Goal: Task Accomplishment & Management: Manage account settings

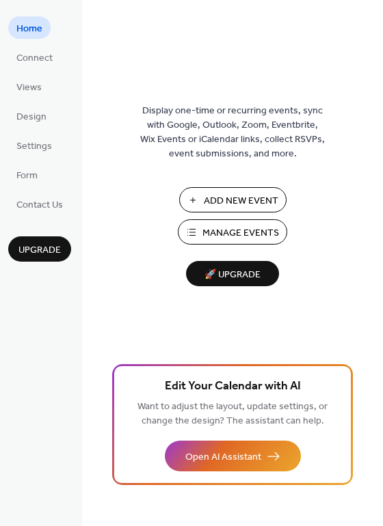
click at [223, 204] on span "Add New Event" at bounding box center [241, 201] width 75 height 14
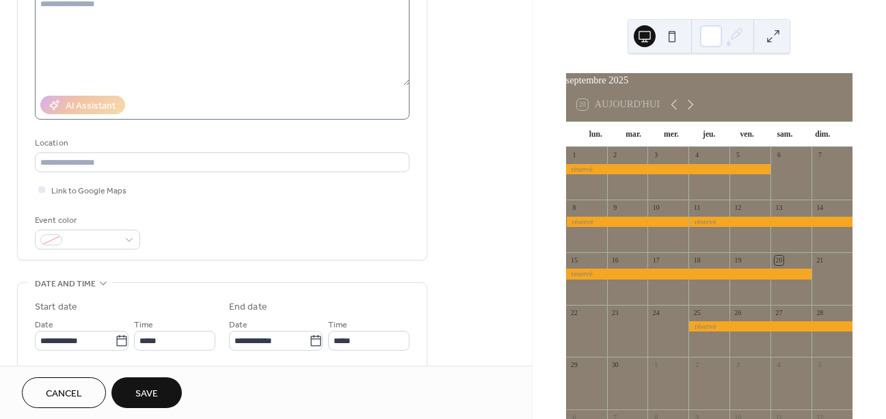
scroll to position [165, 0]
type input "*******"
click at [105, 243] on span at bounding box center [93, 239] width 51 height 14
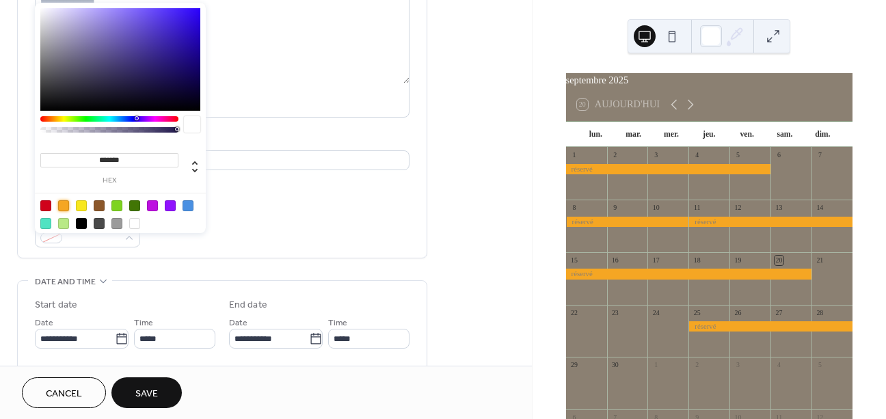
click at [66, 204] on div at bounding box center [63, 205] width 11 height 11
type input "*******"
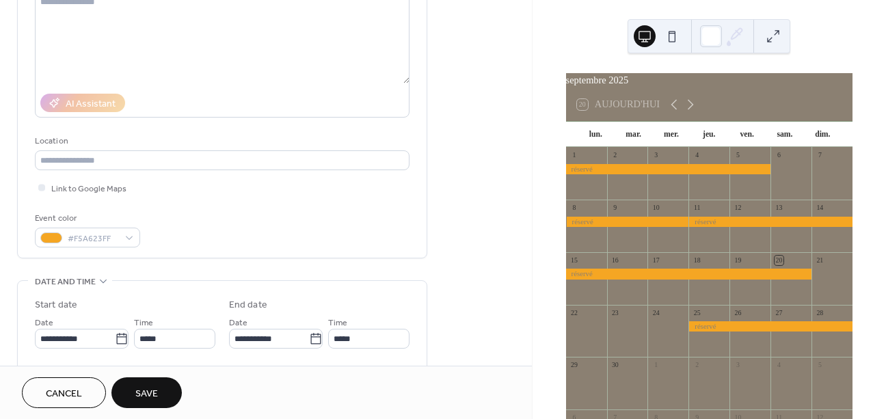
click at [246, 258] on div "Title ******* Description AI Assistant Location Link to Google Maps Event color…" at bounding box center [222, 85] width 375 height 346
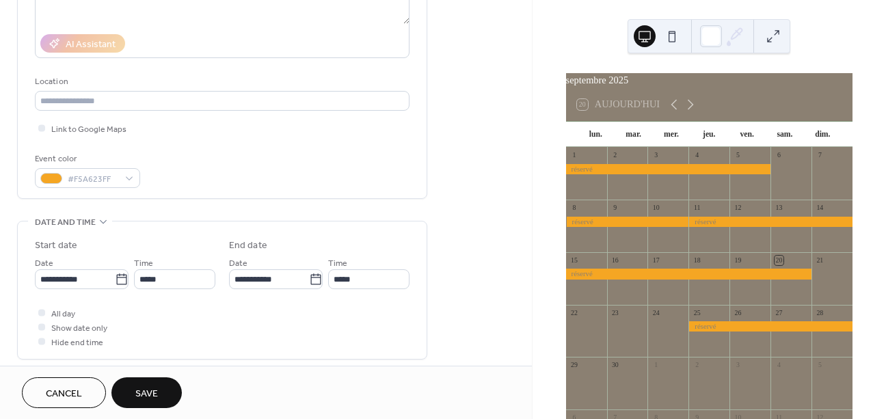
scroll to position [245, 0]
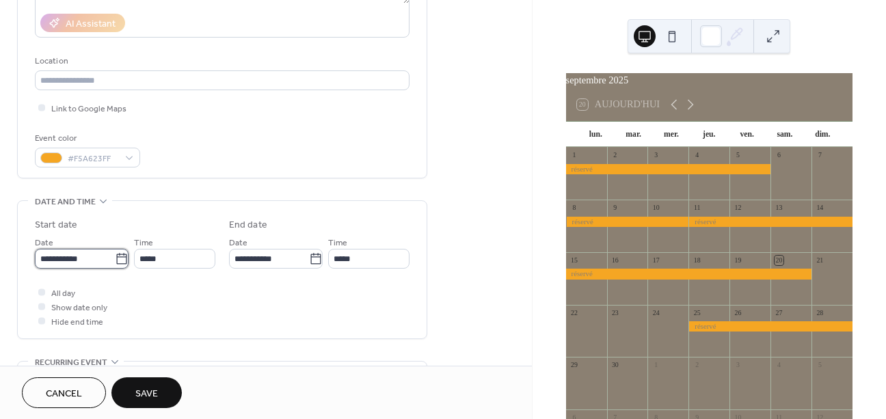
click at [80, 269] on input "**********" at bounding box center [75, 259] width 80 height 20
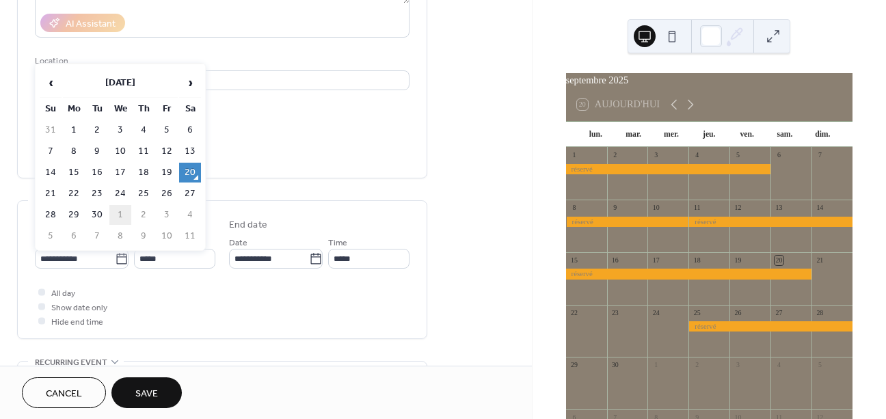
click at [128, 221] on td "1" at bounding box center [120, 215] width 22 height 20
type input "**********"
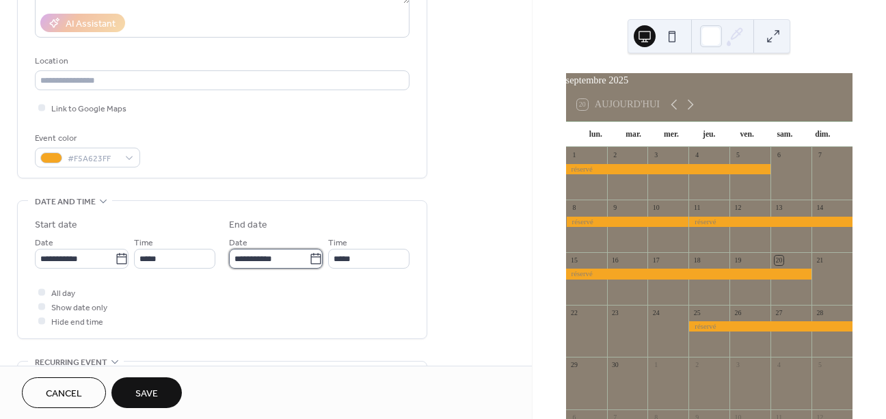
click at [273, 265] on input "**********" at bounding box center [269, 259] width 80 height 20
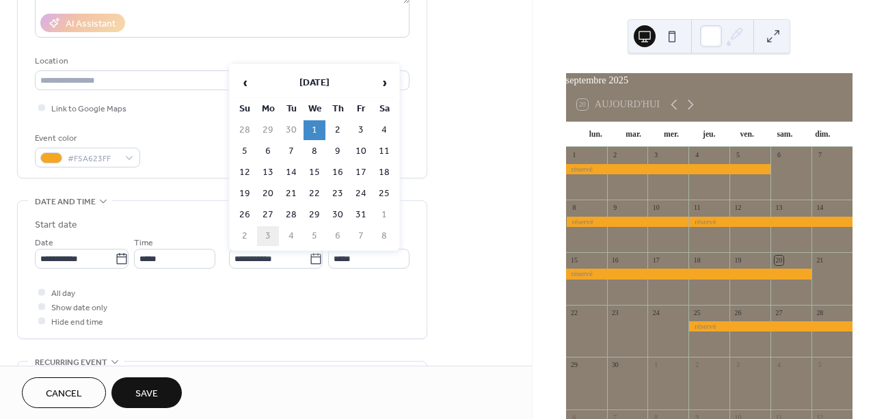
click at [271, 239] on td "3" at bounding box center [268, 236] width 22 height 20
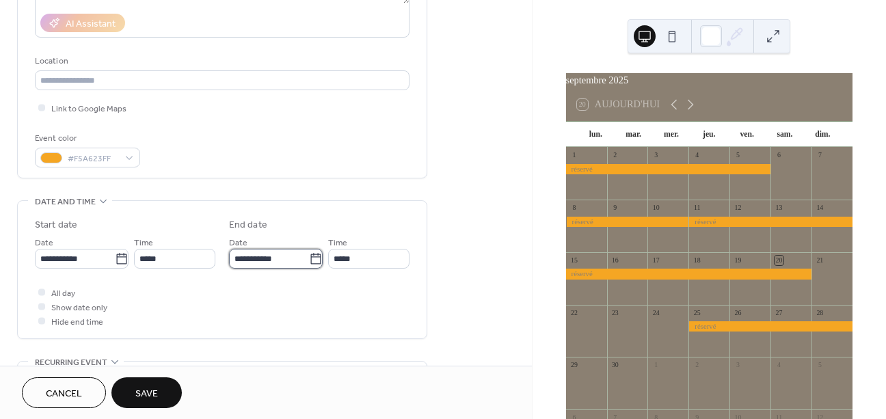
click at [288, 265] on input "**********" at bounding box center [269, 259] width 80 height 20
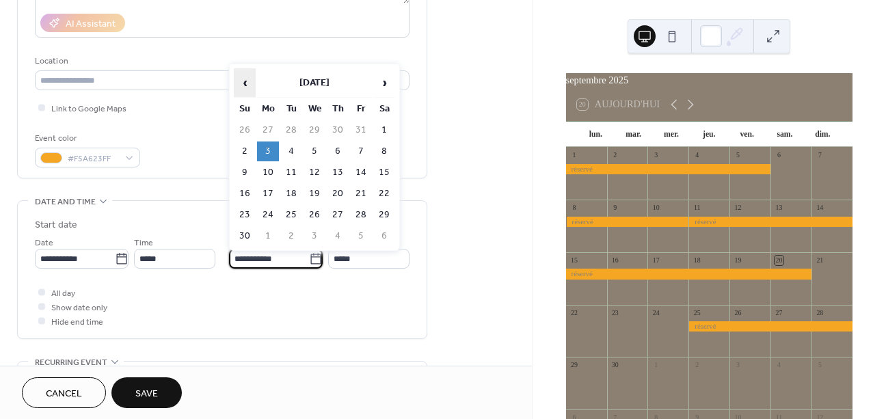
click at [246, 82] on span "‹" at bounding box center [244, 82] width 21 height 27
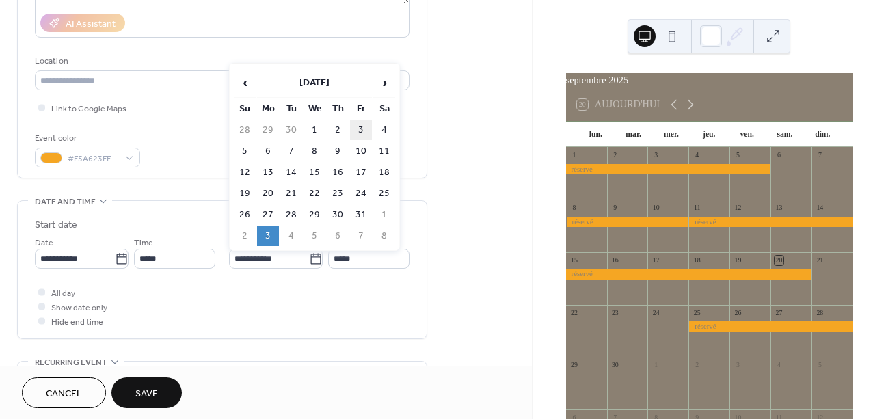
click at [365, 133] on td "3" at bounding box center [361, 130] width 22 height 20
type input "**********"
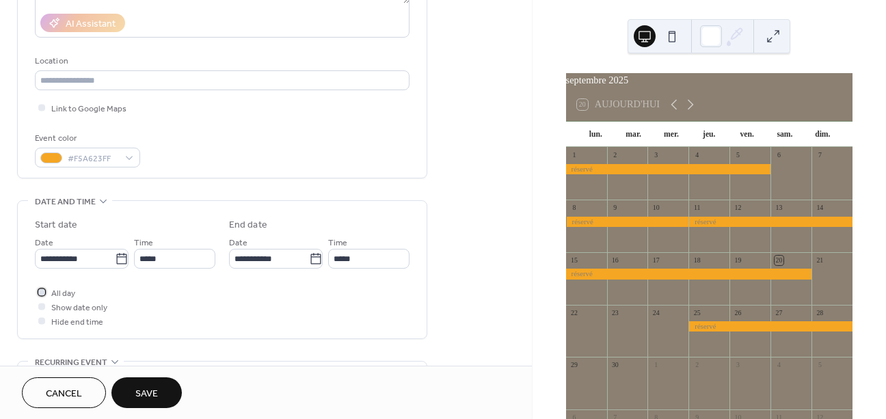
click at [51, 299] on label "All day" at bounding box center [55, 292] width 40 height 14
click at [172, 394] on button "Save" at bounding box center [146, 392] width 70 height 31
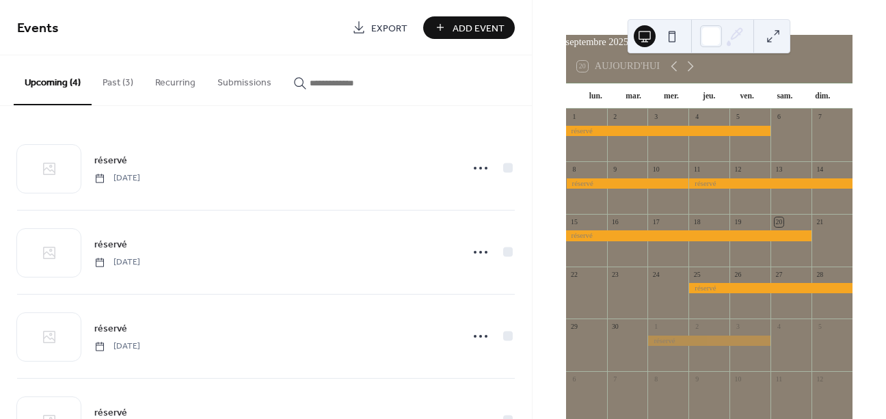
scroll to position [41, 0]
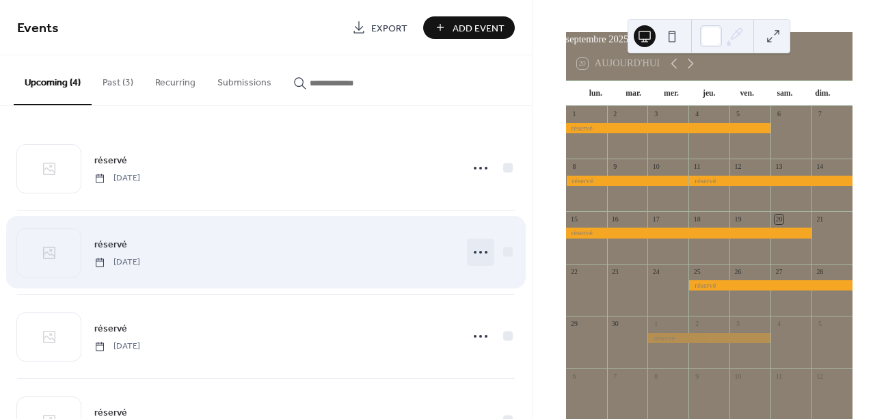
click at [479, 257] on icon at bounding box center [481, 252] width 22 height 22
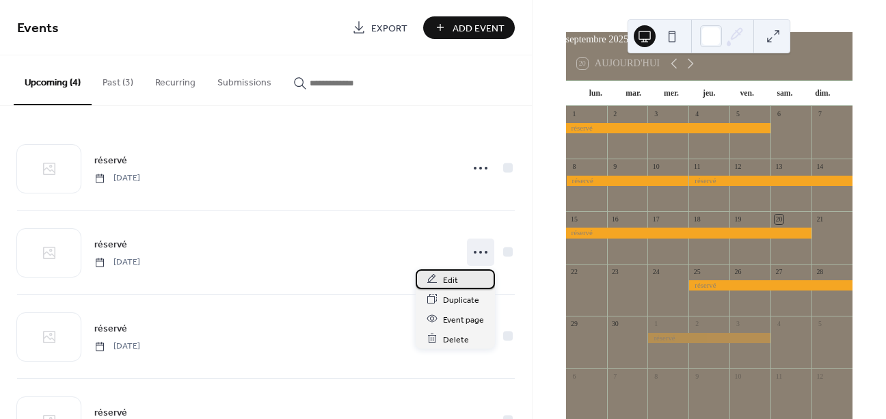
click at [453, 280] on span "Edit" at bounding box center [450, 280] width 15 height 14
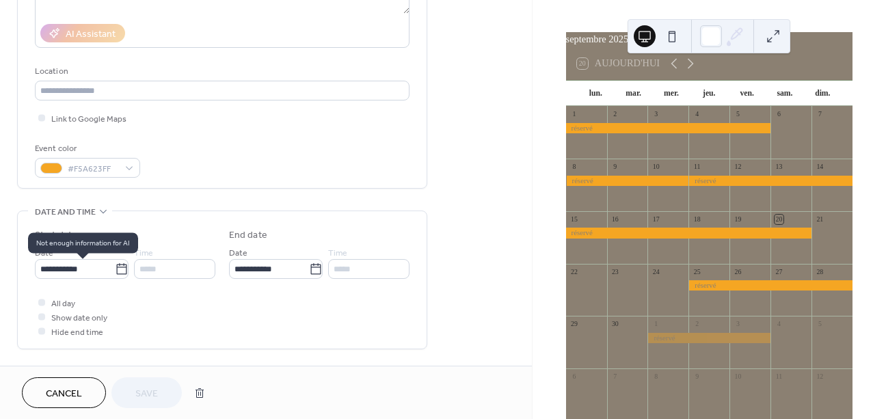
scroll to position [301, 0]
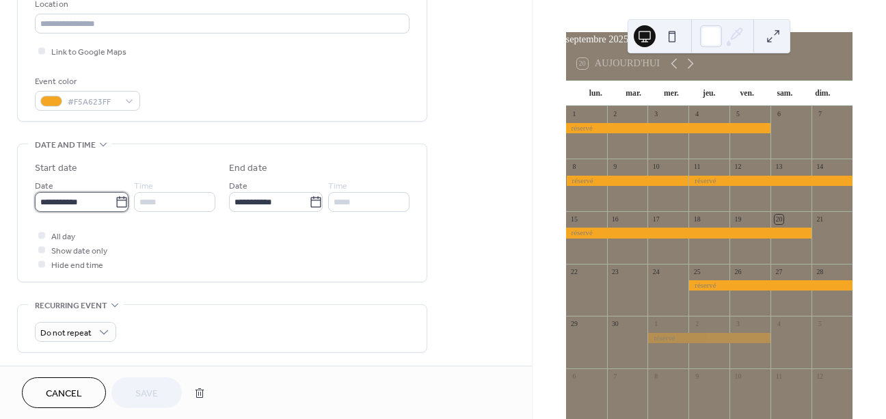
click at [56, 210] on input "**********" at bounding box center [75, 202] width 80 height 20
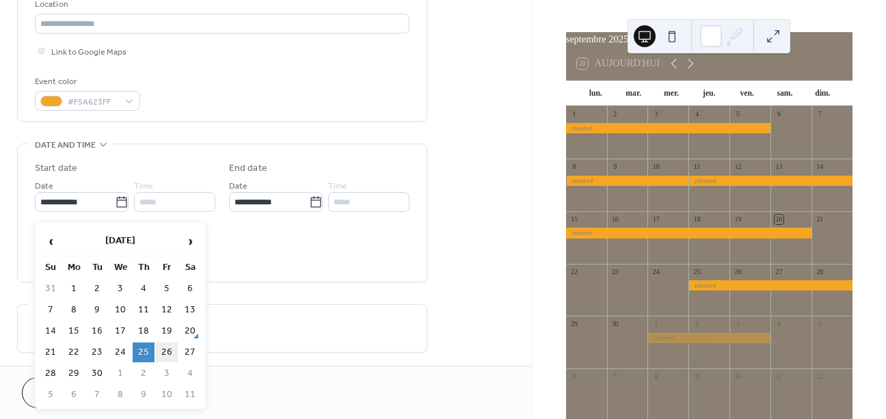
click at [165, 353] on td "26" at bounding box center [167, 353] width 22 height 20
type input "**********"
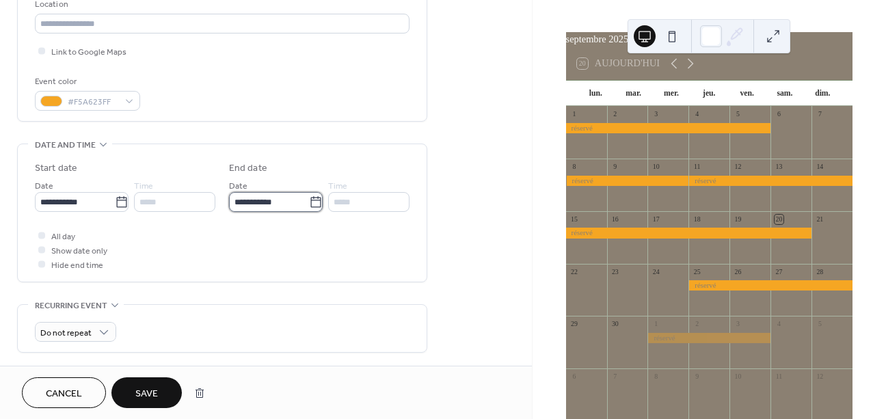
click at [284, 211] on input "**********" at bounding box center [269, 202] width 80 height 20
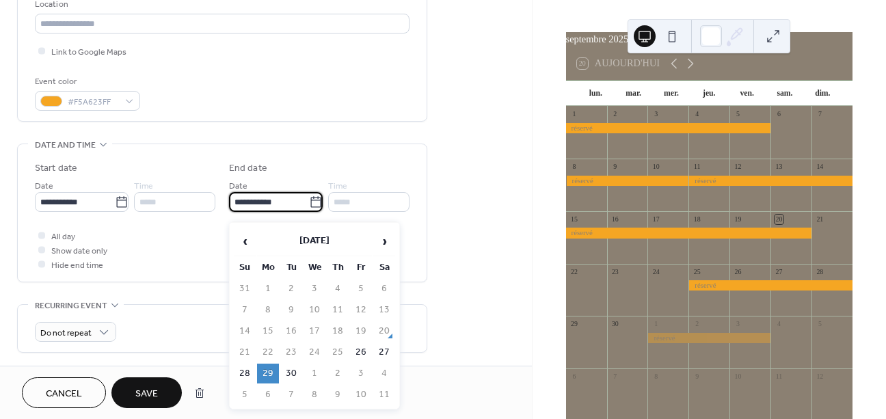
click at [269, 372] on td "29" at bounding box center [268, 374] width 22 height 20
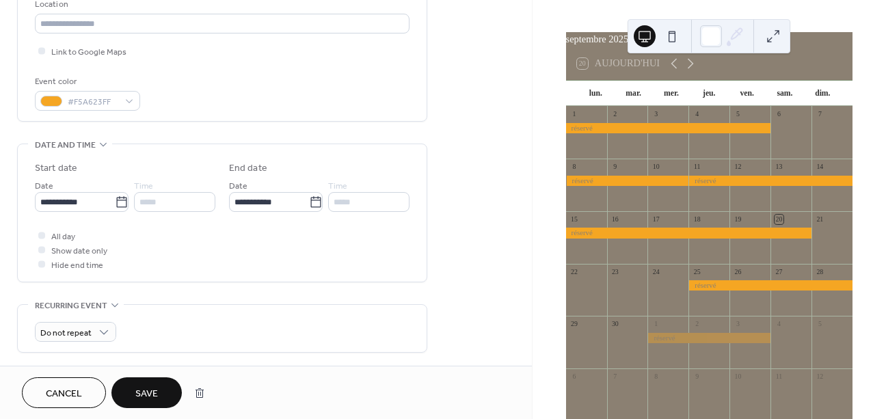
scroll to position [317, 0]
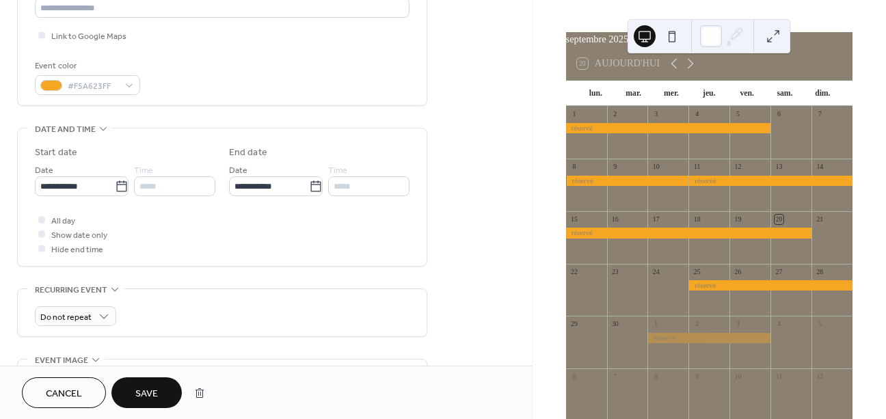
click at [155, 390] on span "Save" at bounding box center [146, 394] width 23 height 14
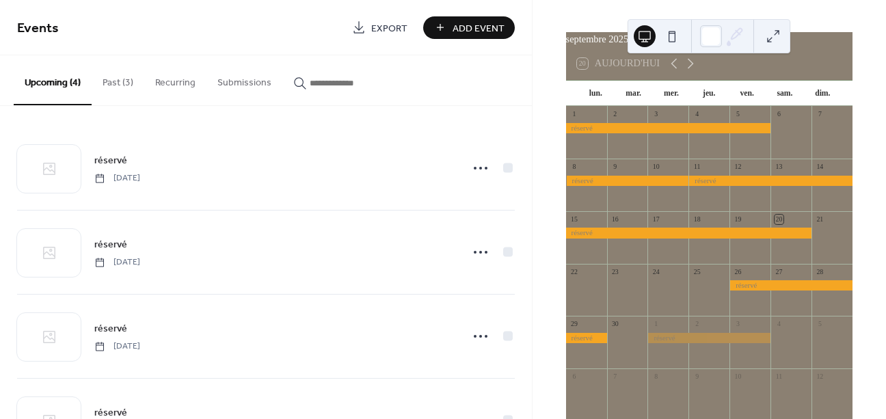
click at [115, 89] on button "Past (3)" at bounding box center [118, 79] width 53 height 49
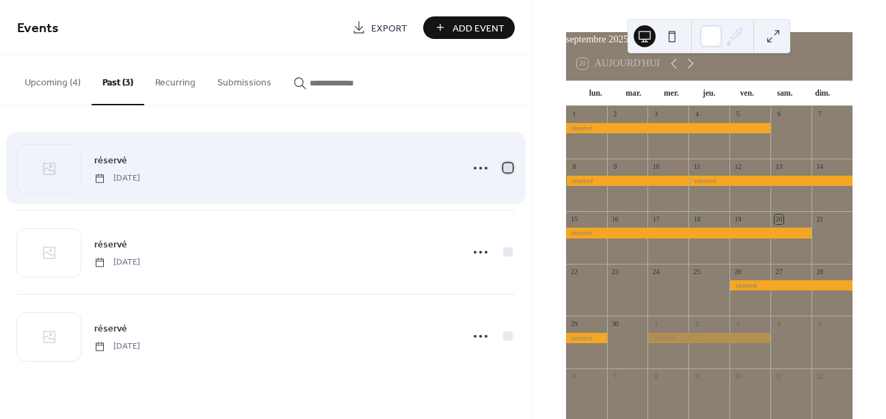
click at [509, 170] on div at bounding box center [508, 168] width 10 height 10
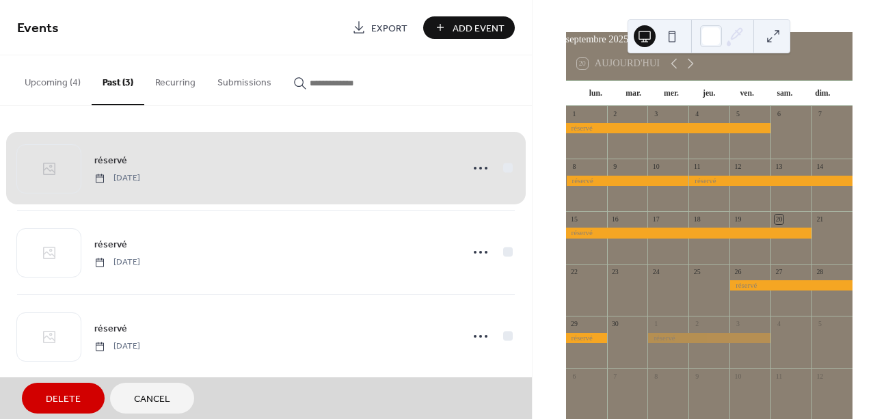
click at [49, 397] on span "Delete" at bounding box center [63, 399] width 35 height 14
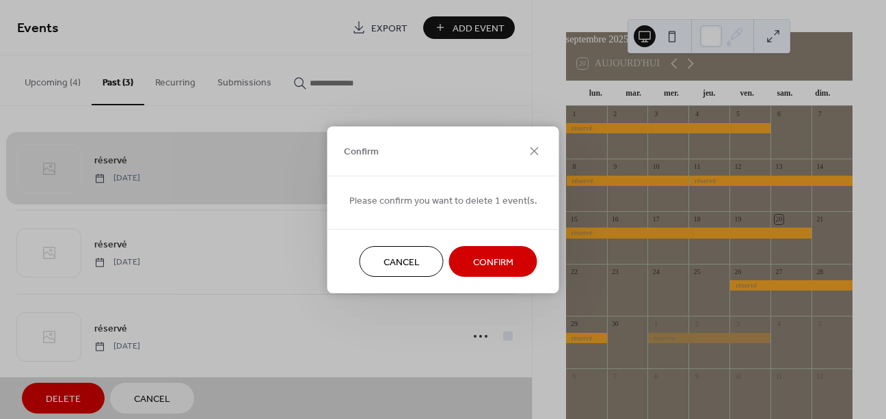
click at [461, 269] on button "Confirm" at bounding box center [493, 261] width 88 height 31
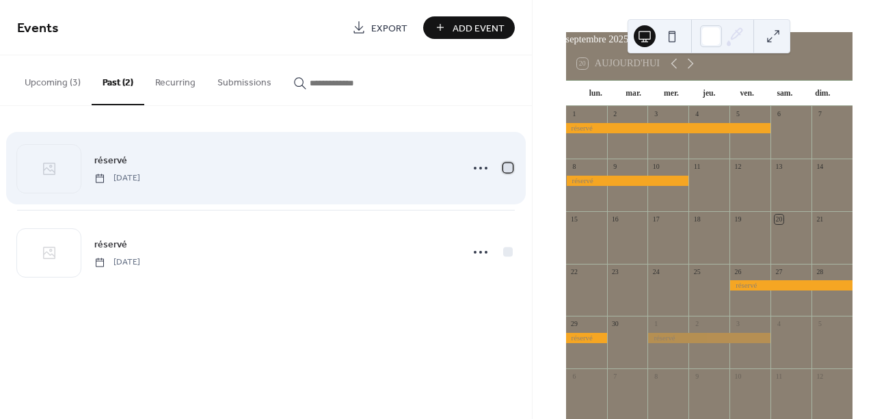
click at [505, 174] on div at bounding box center [508, 168] width 14 height 14
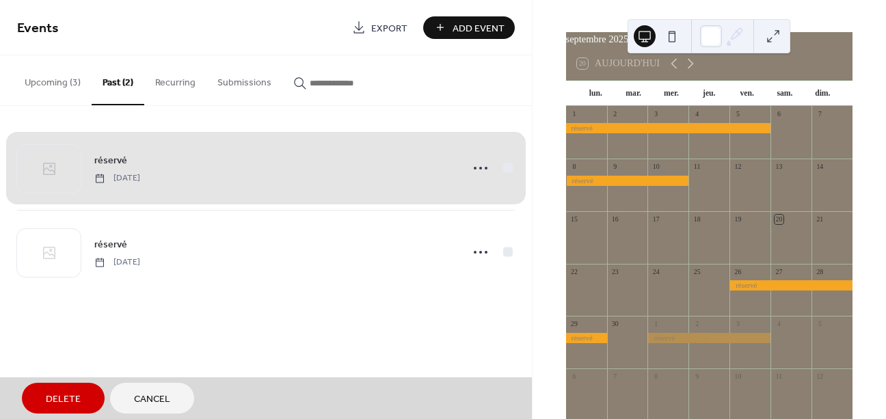
click at [68, 397] on span "Delete" at bounding box center [63, 399] width 35 height 14
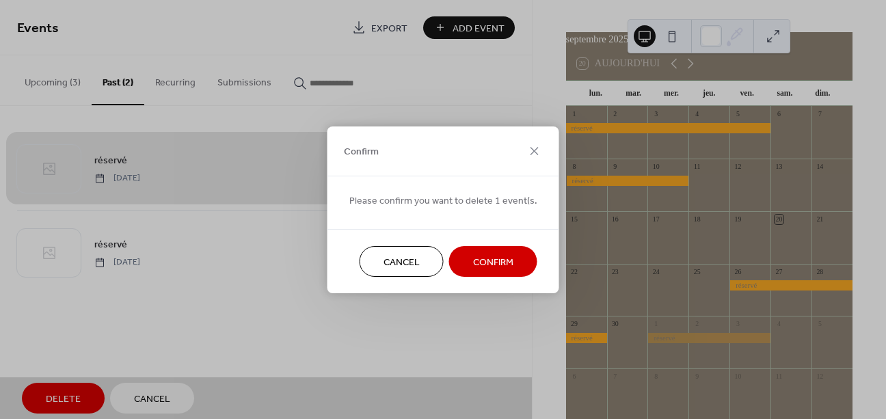
click at [479, 269] on span "Confirm" at bounding box center [493, 262] width 40 height 14
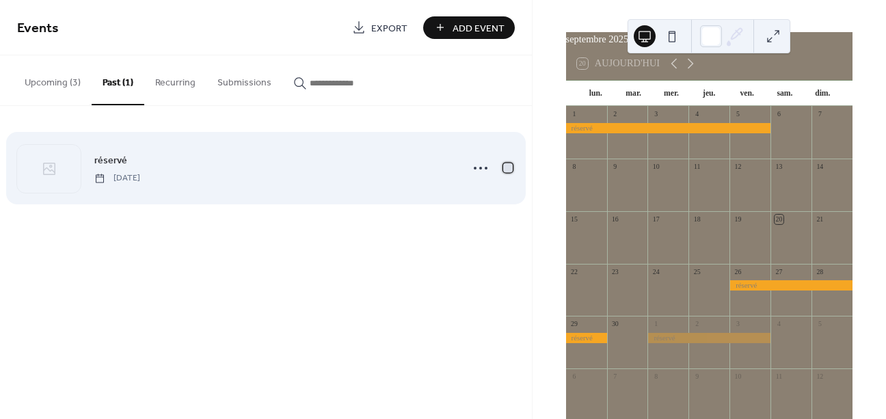
click at [507, 166] on div at bounding box center [508, 168] width 10 height 10
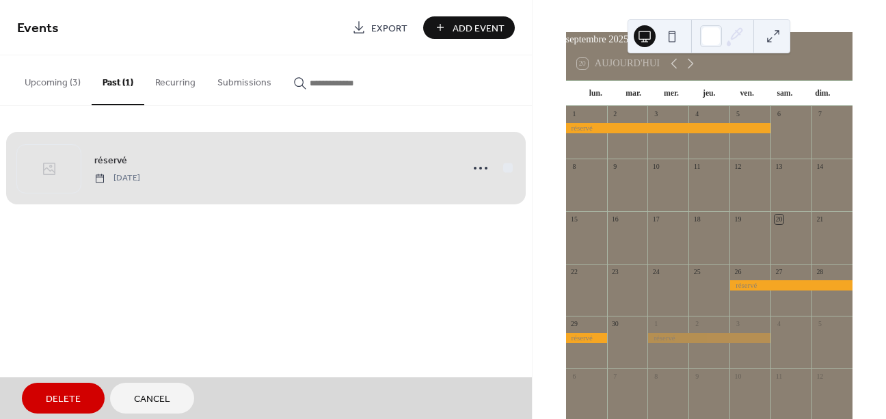
click at [36, 415] on div "Delete Cancel" at bounding box center [266, 398] width 532 height 42
click at [39, 403] on button "Delete" at bounding box center [63, 398] width 83 height 31
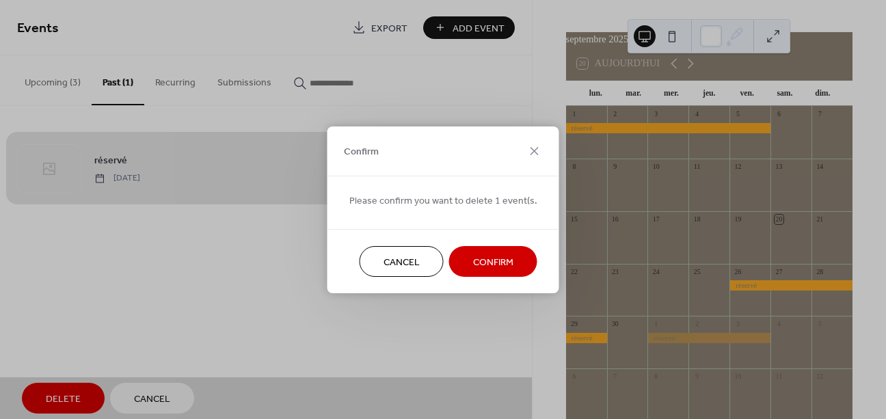
click at [500, 264] on span "Confirm" at bounding box center [493, 262] width 40 height 14
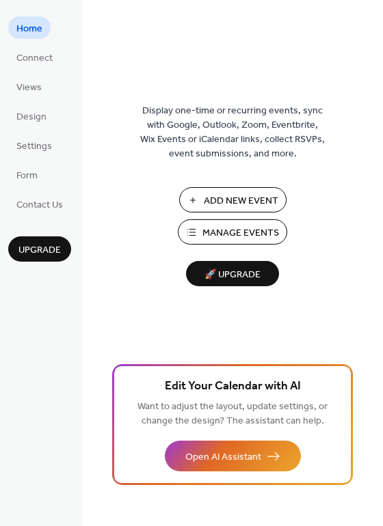
click at [221, 230] on span "Manage Events" at bounding box center [240, 233] width 77 height 14
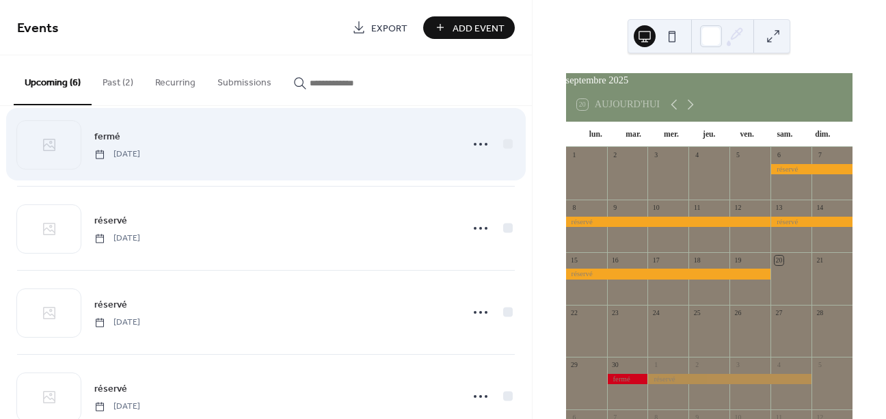
scroll to position [19, 0]
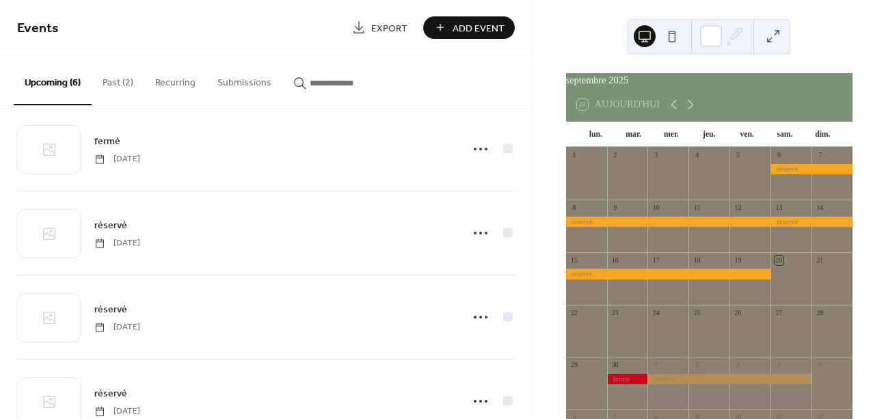
click at [120, 85] on button "Past (2)" at bounding box center [118, 79] width 53 height 49
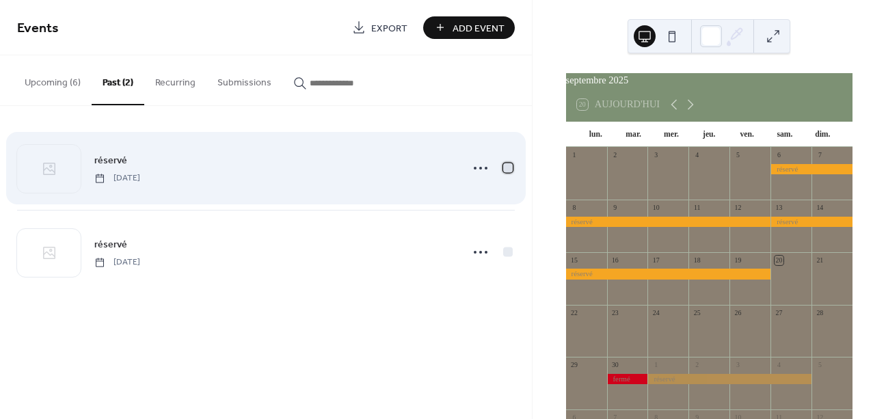
click at [506, 168] on div at bounding box center [508, 168] width 10 height 10
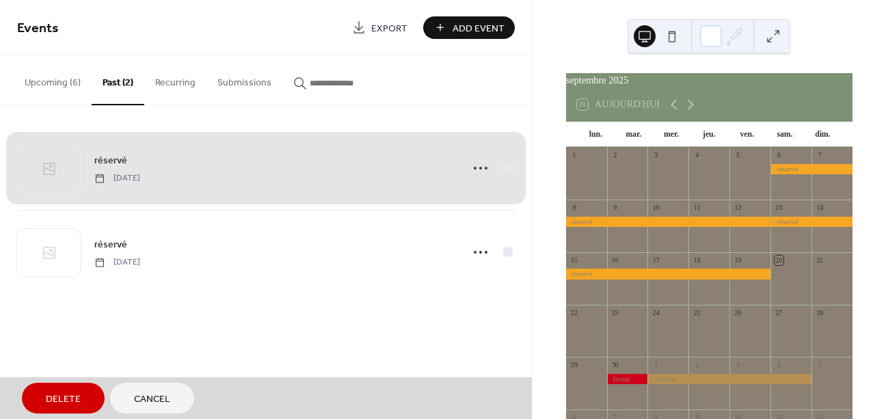
click at [72, 397] on span "Delete" at bounding box center [63, 399] width 35 height 14
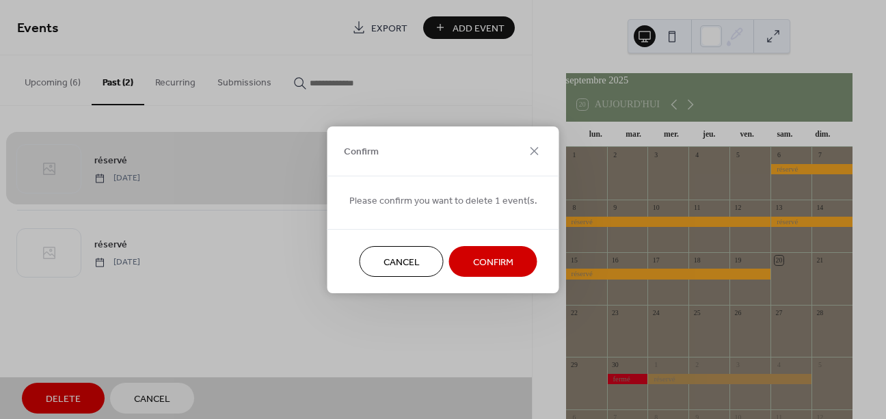
click at [461, 260] on button "Confirm" at bounding box center [493, 261] width 88 height 31
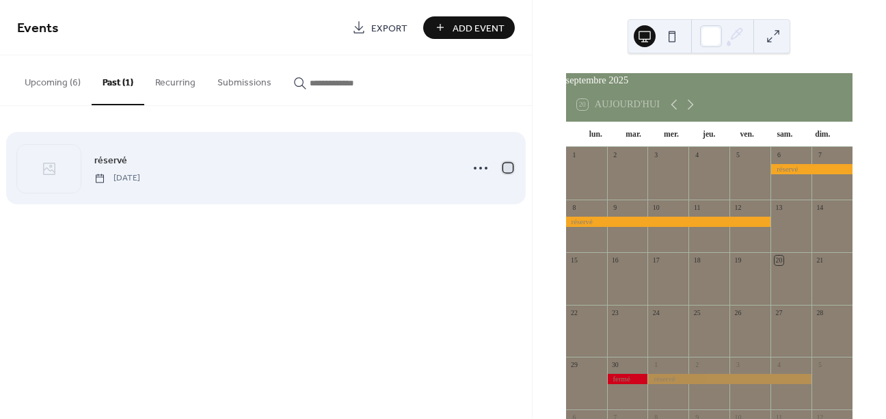
click at [511, 170] on div at bounding box center [508, 168] width 10 height 10
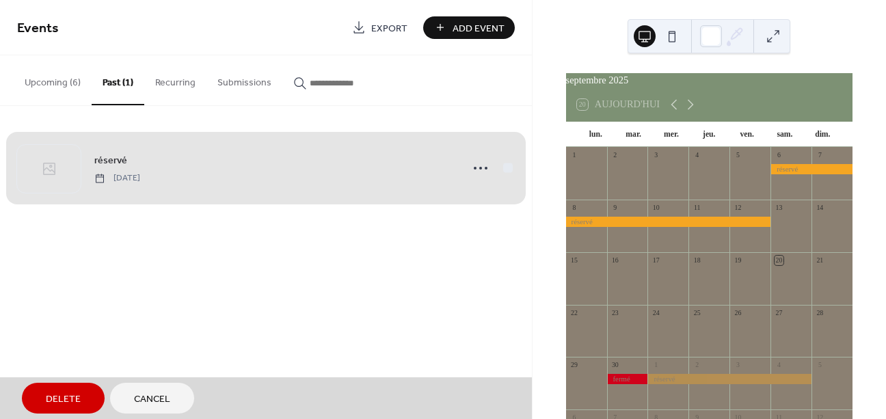
click at [71, 401] on span "Delete" at bounding box center [63, 399] width 35 height 14
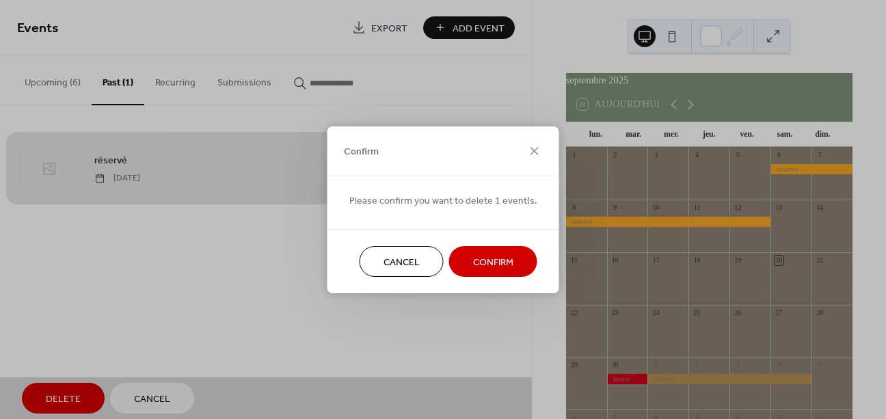
click at [485, 262] on span "Confirm" at bounding box center [493, 262] width 40 height 14
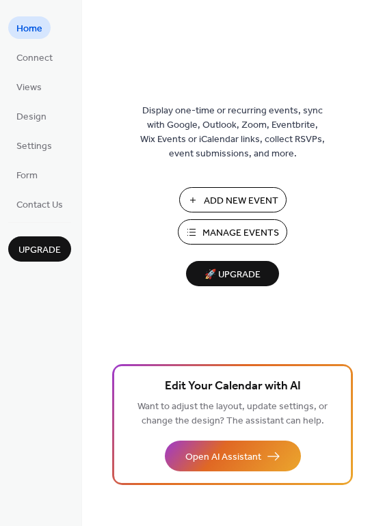
click at [234, 233] on span "Manage Events" at bounding box center [240, 233] width 77 height 14
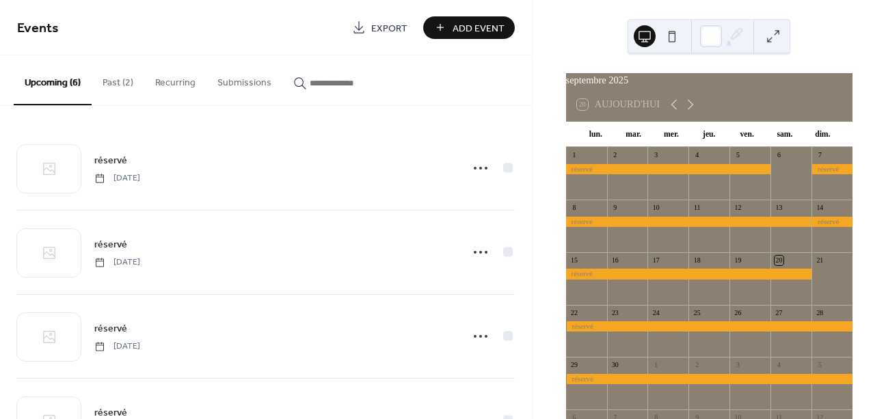
click at [126, 78] on button "Past (2)" at bounding box center [118, 79] width 53 height 49
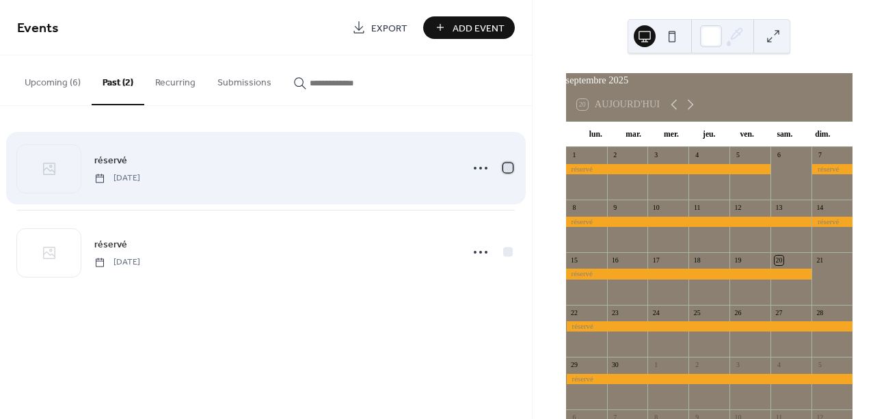
click at [505, 165] on div at bounding box center [508, 168] width 10 height 10
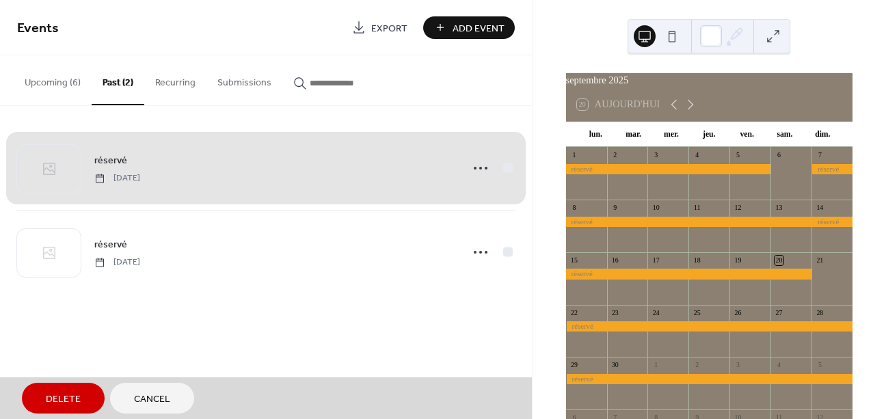
click at [53, 400] on span "Delete" at bounding box center [63, 399] width 35 height 14
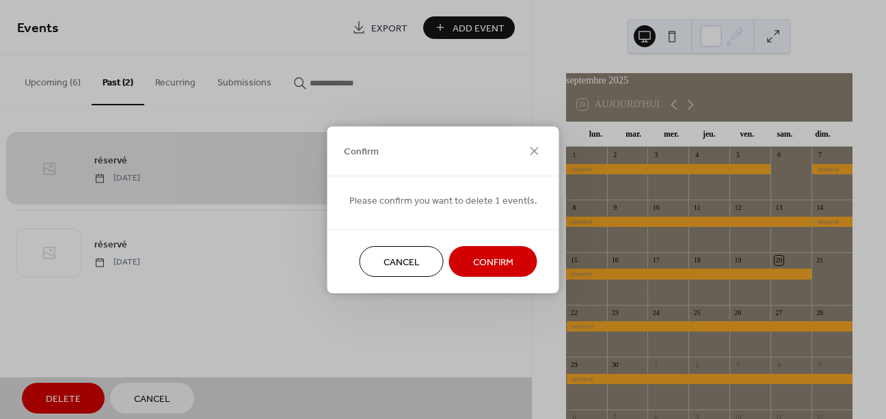
click at [490, 259] on span "Confirm" at bounding box center [493, 262] width 40 height 14
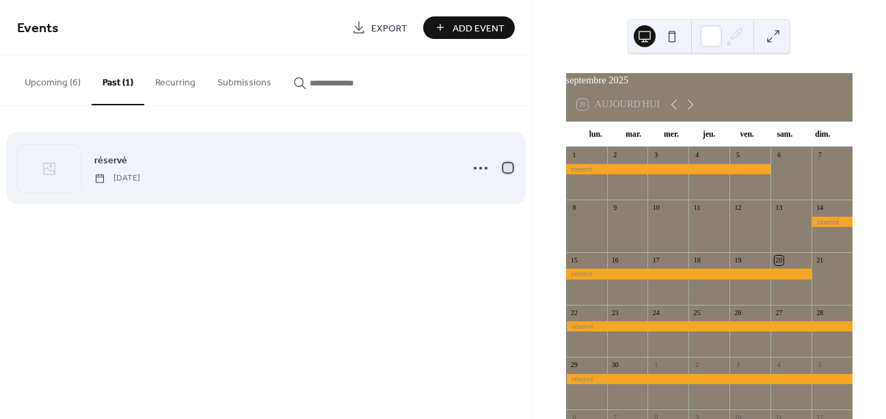
click at [506, 168] on div at bounding box center [508, 168] width 10 height 10
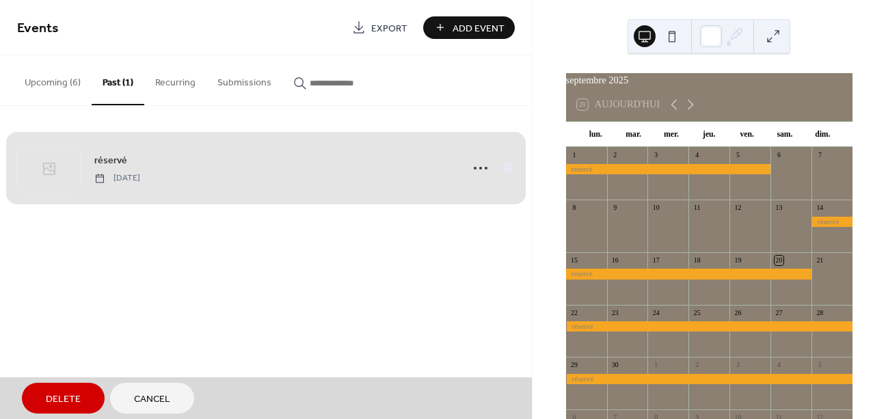
click at [65, 401] on span "Delete" at bounding box center [63, 399] width 35 height 14
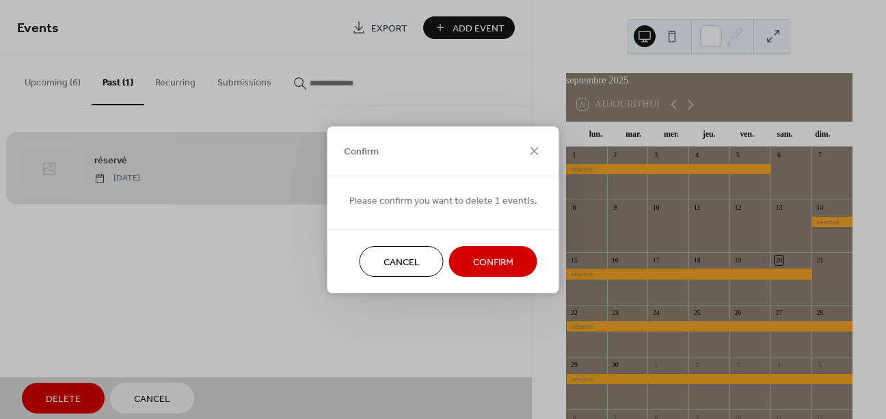
click at [497, 265] on span "Confirm" at bounding box center [493, 262] width 40 height 14
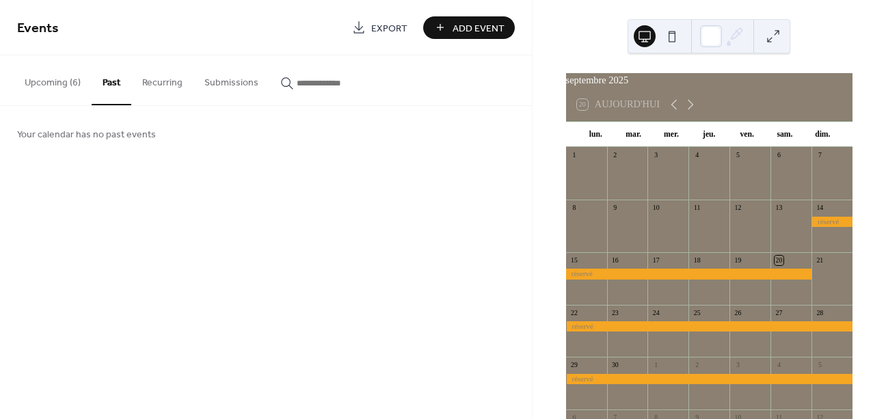
click at [59, 81] on button "Upcoming (6)" at bounding box center [53, 79] width 78 height 49
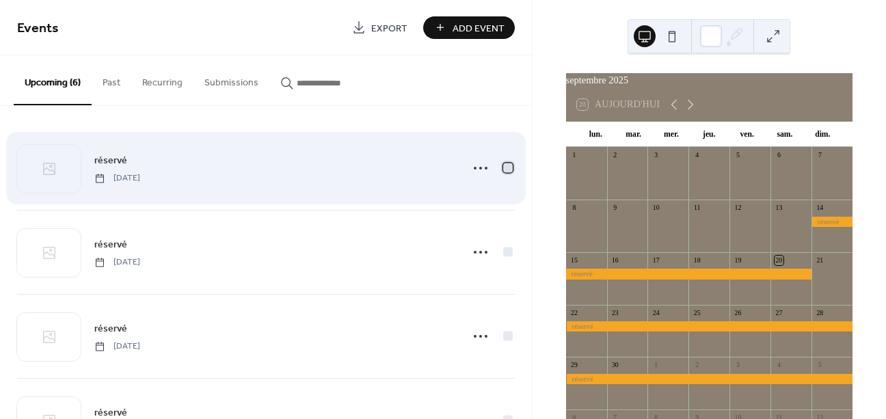
click at [506, 169] on div at bounding box center [508, 168] width 10 height 10
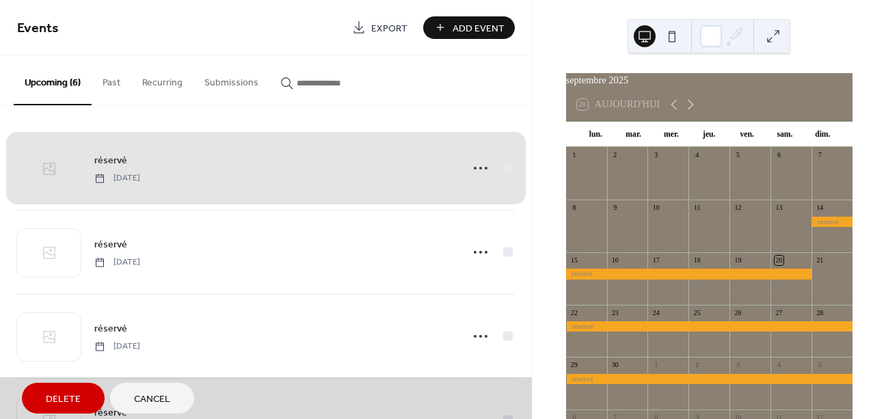
click at [70, 397] on span "Delete" at bounding box center [63, 399] width 35 height 14
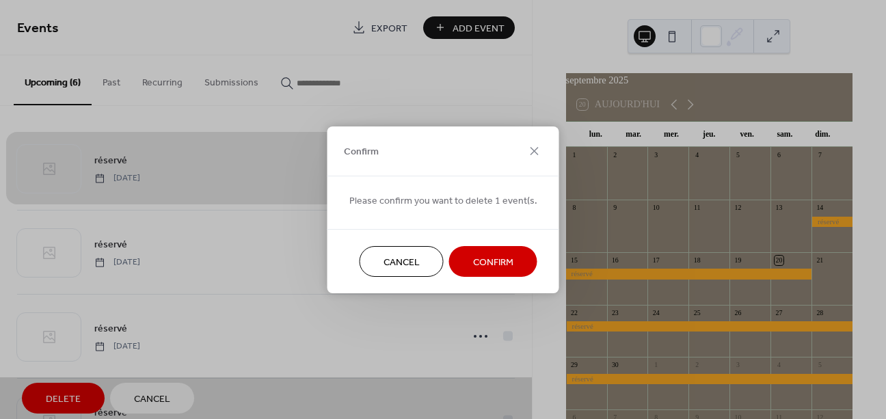
click at [486, 263] on span "Confirm" at bounding box center [493, 262] width 40 height 14
